Goal: Task Accomplishment & Management: Manage account settings

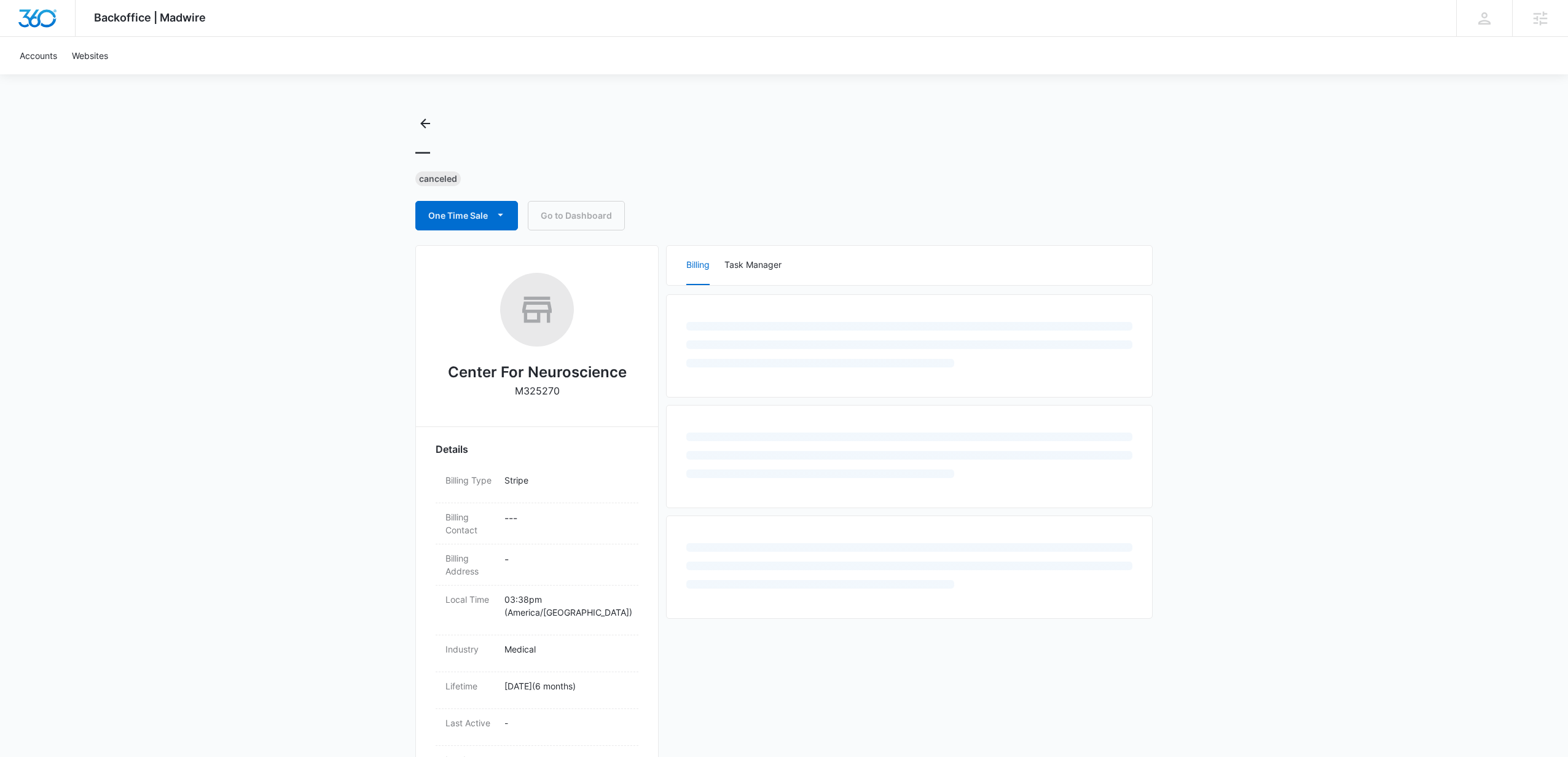
select select "US"
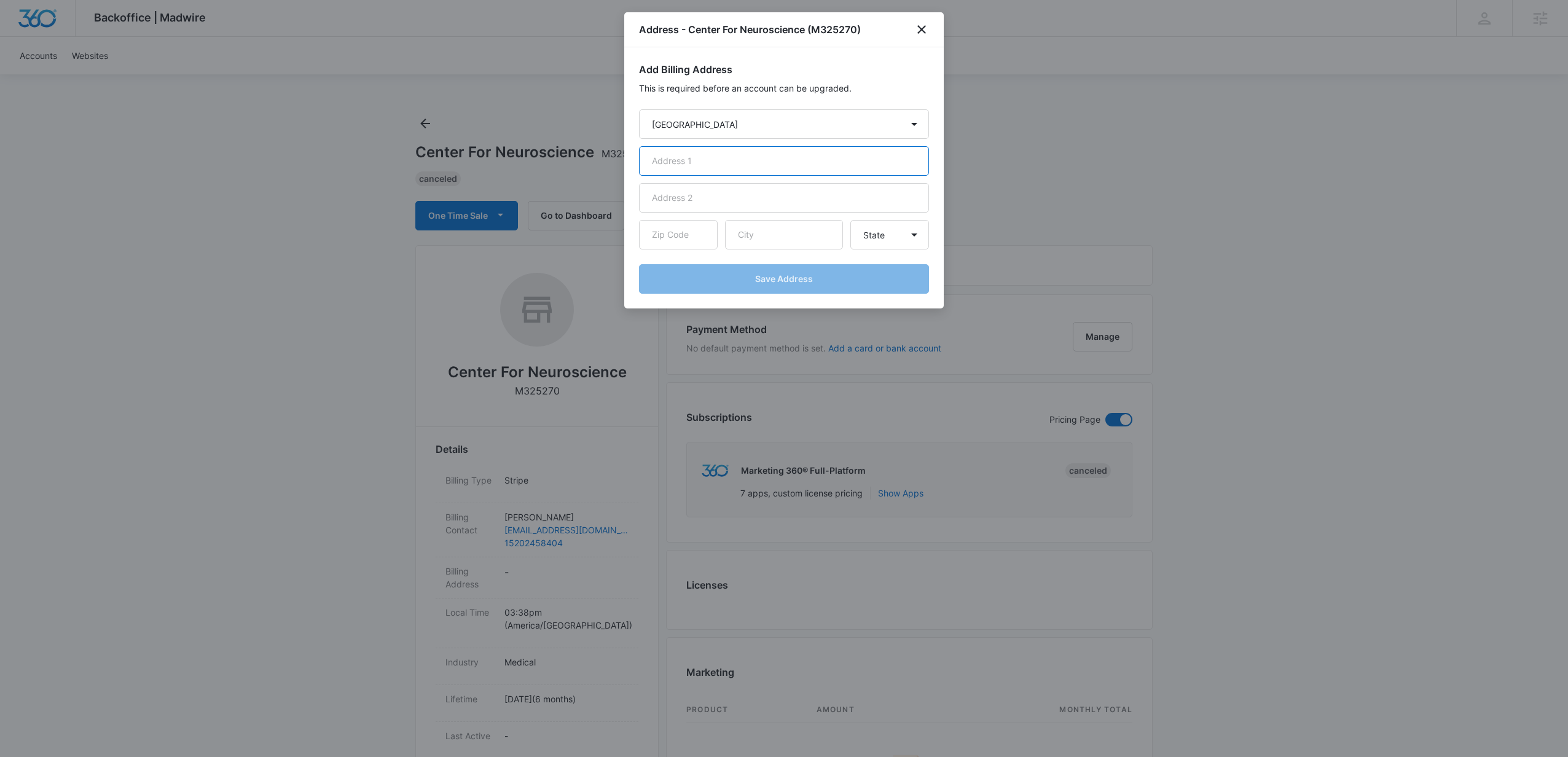
click at [706, 165] on input "text" at bounding box center [784, 161] width 290 height 29
type input "[STREET_ADDRESS]"
click at [684, 234] on input "text" at bounding box center [678, 234] width 79 height 29
type input "85718"
click at [761, 236] on input "text" at bounding box center [784, 234] width 118 height 29
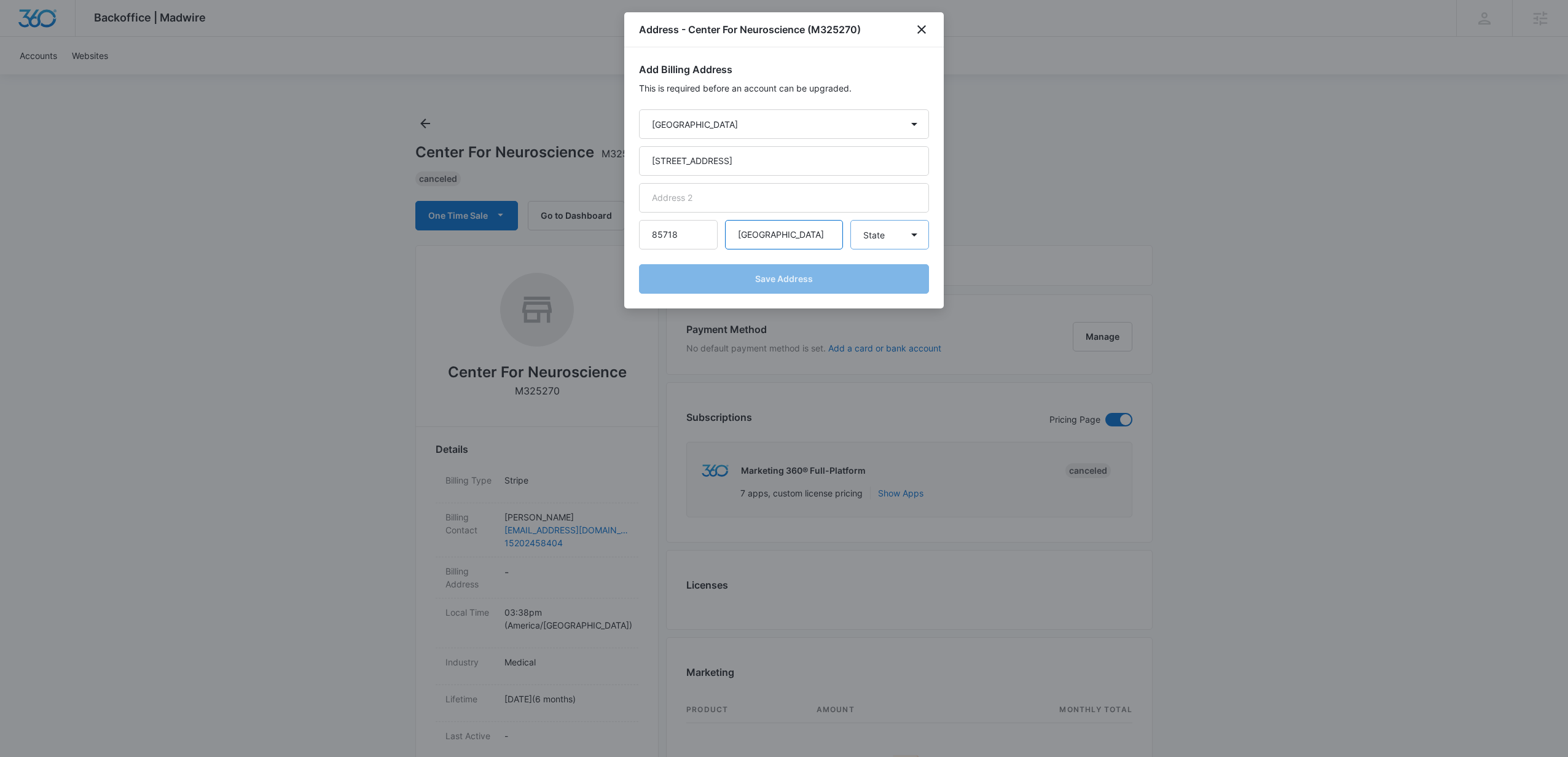
type input "[GEOGRAPHIC_DATA]"
click at [898, 238] on select "State [US_STATE] [US_STATE] [US_STATE] [US_STATE] [US_STATE] [US_STATE] [US_STA…" at bounding box center [890, 234] width 79 height 29
select select "AZ"
click at [850, 220] on select "State [US_STATE] [US_STATE] [US_STATE] [US_STATE] [US_STATE] [US_STATE] [US_STA…" at bounding box center [890, 234] width 79 height 29
click at [793, 281] on button "Save Address" at bounding box center [784, 279] width 290 height 29
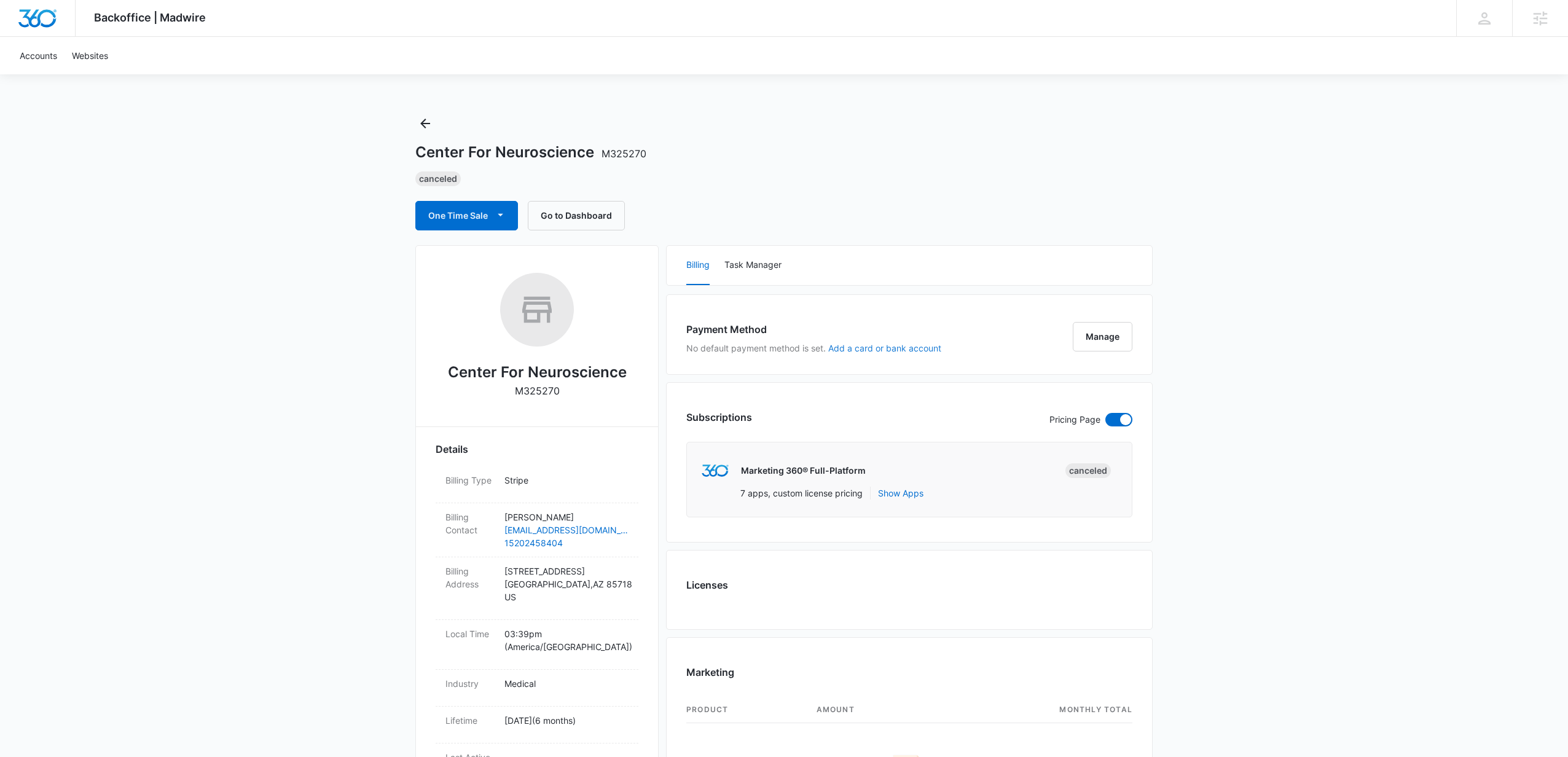
click at [876, 347] on button "Add a card or bank account" at bounding box center [885, 348] width 114 height 8
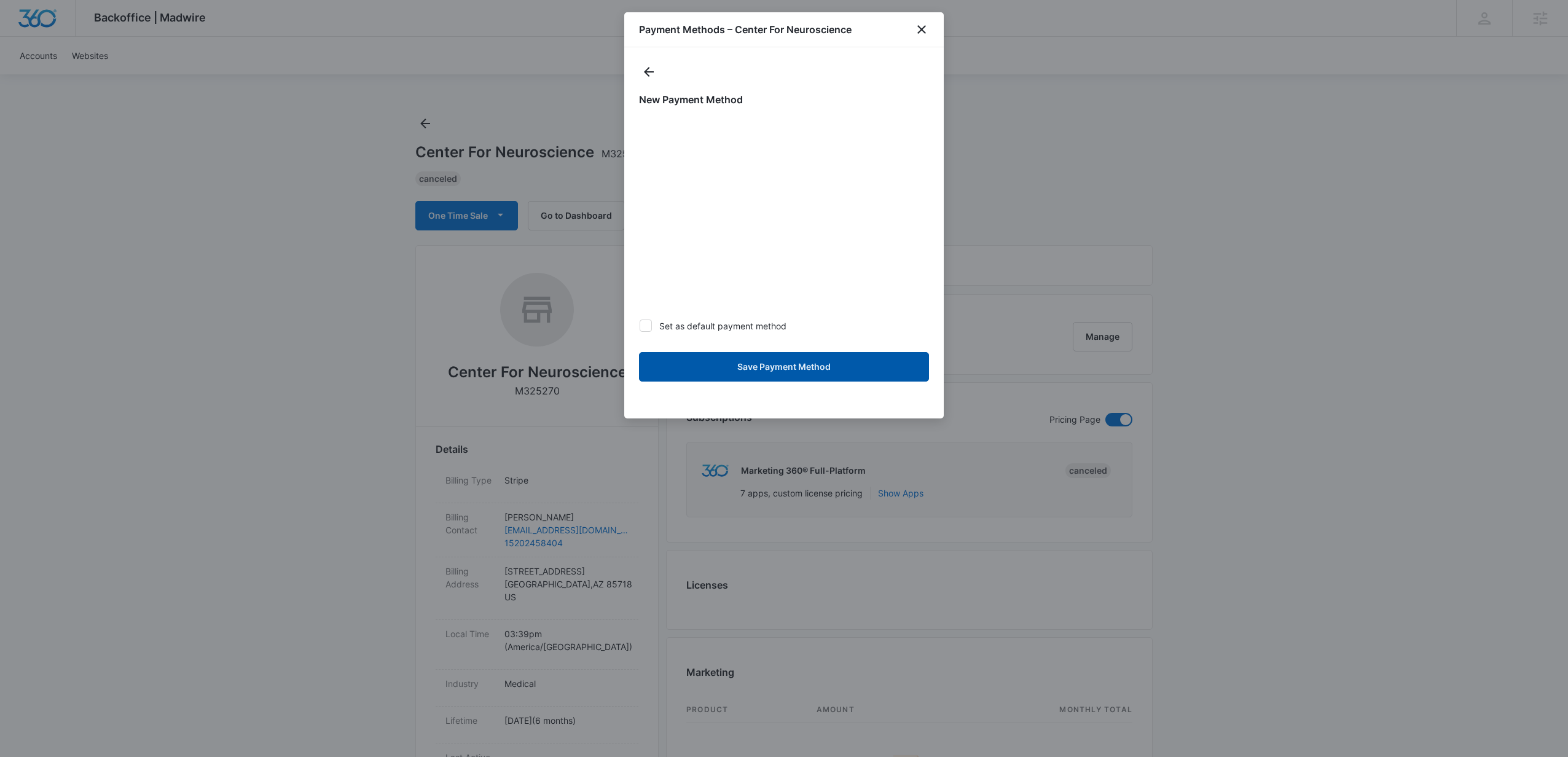
click at [773, 367] on button "Save Payment Method" at bounding box center [784, 367] width 290 height 29
